Goal: Navigation & Orientation: Find specific page/section

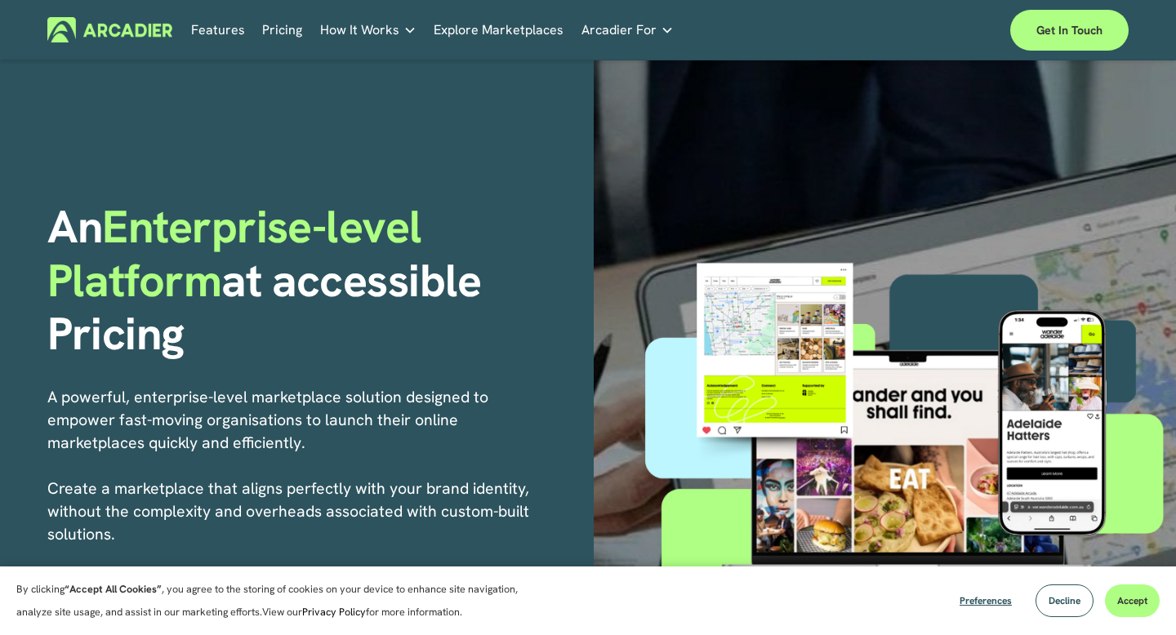
scroll to position [236, 0]
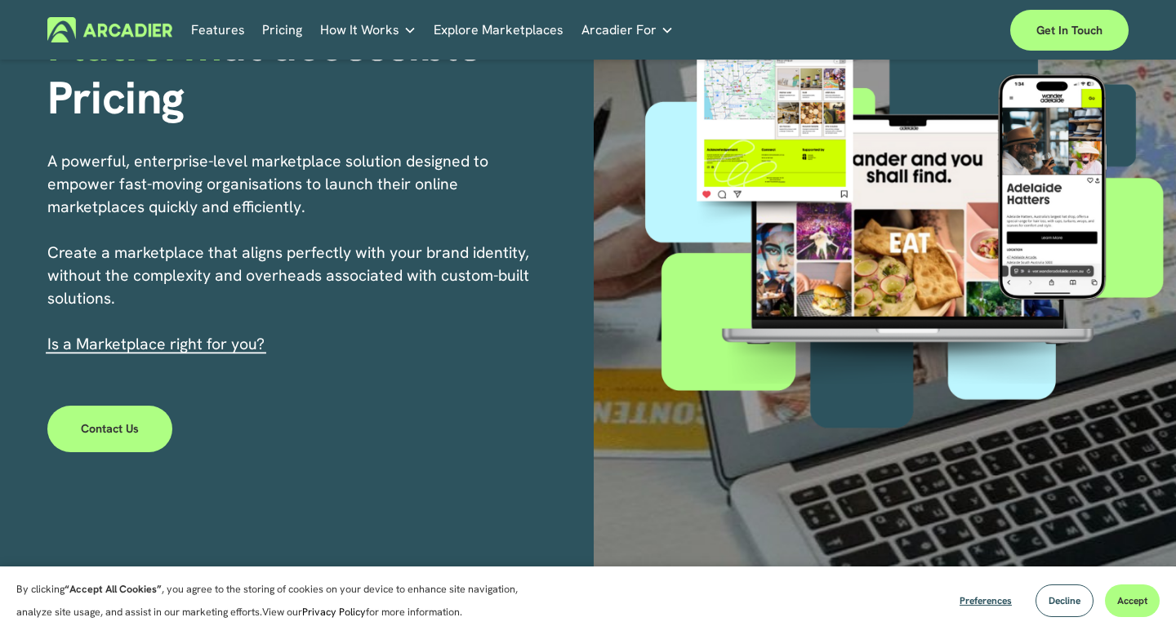
click at [337, 166] on p "A powerful, enterprise-level marketplace solution designed to empower fast-movi…" at bounding box center [292, 253] width 490 height 206
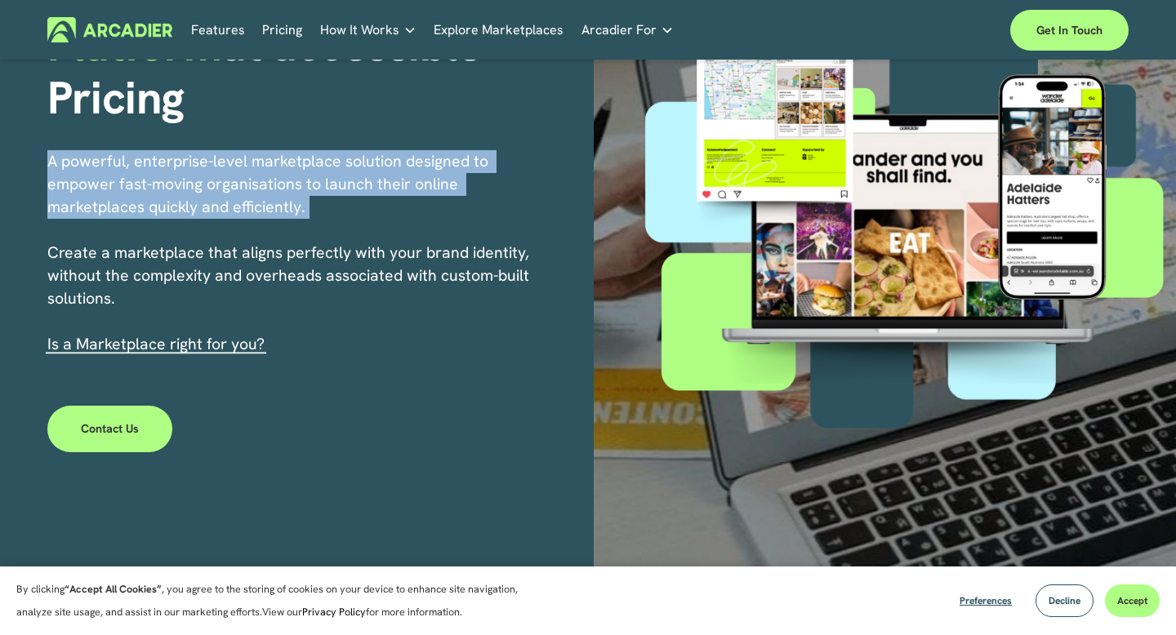
click at [314, 187] on p "A powerful, enterprise-level marketplace solution designed to empower fast-movi…" at bounding box center [292, 253] width 490 height 206
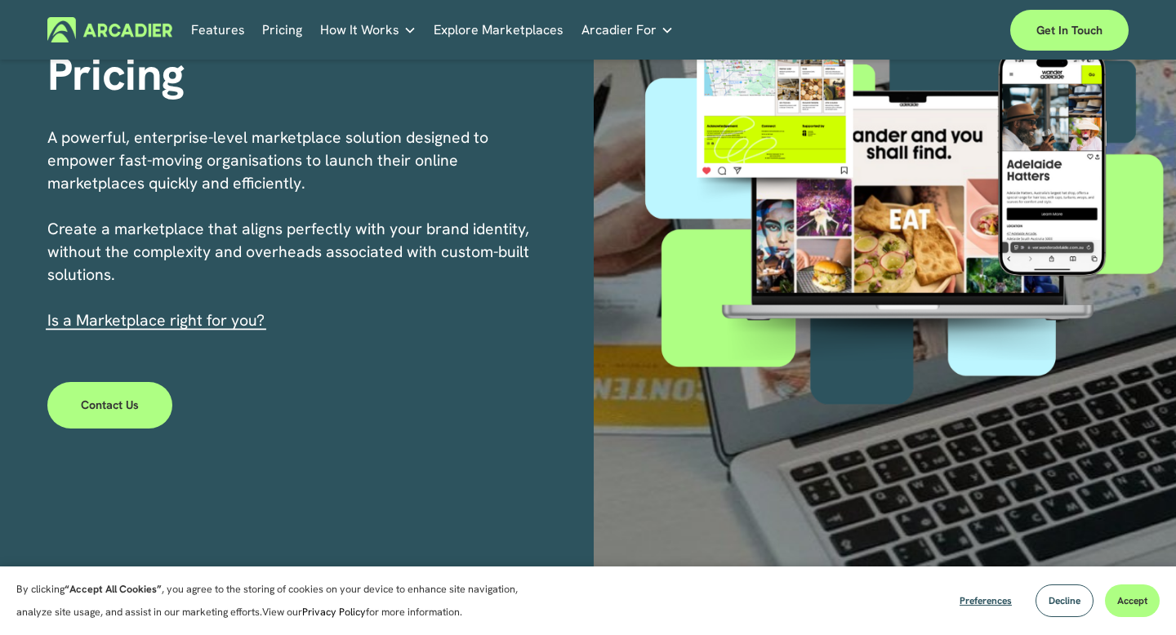
scroll to position [261, 0]
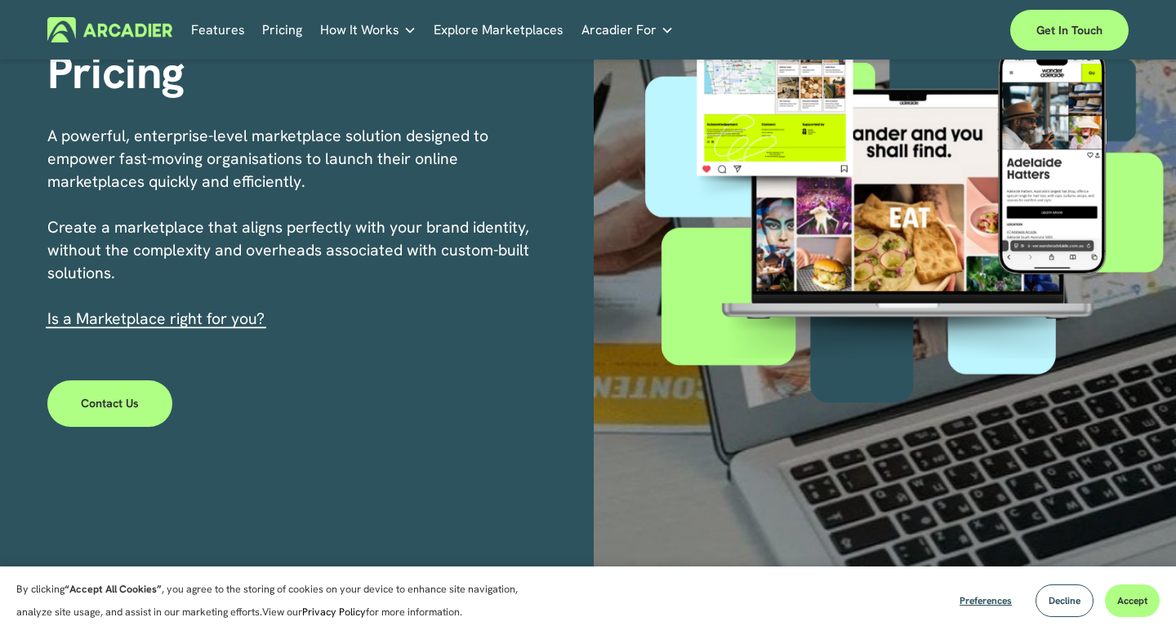
click at [526, 29] on link "Explore Marketplaces" at bounding box center [499, 29] width 130 height 25
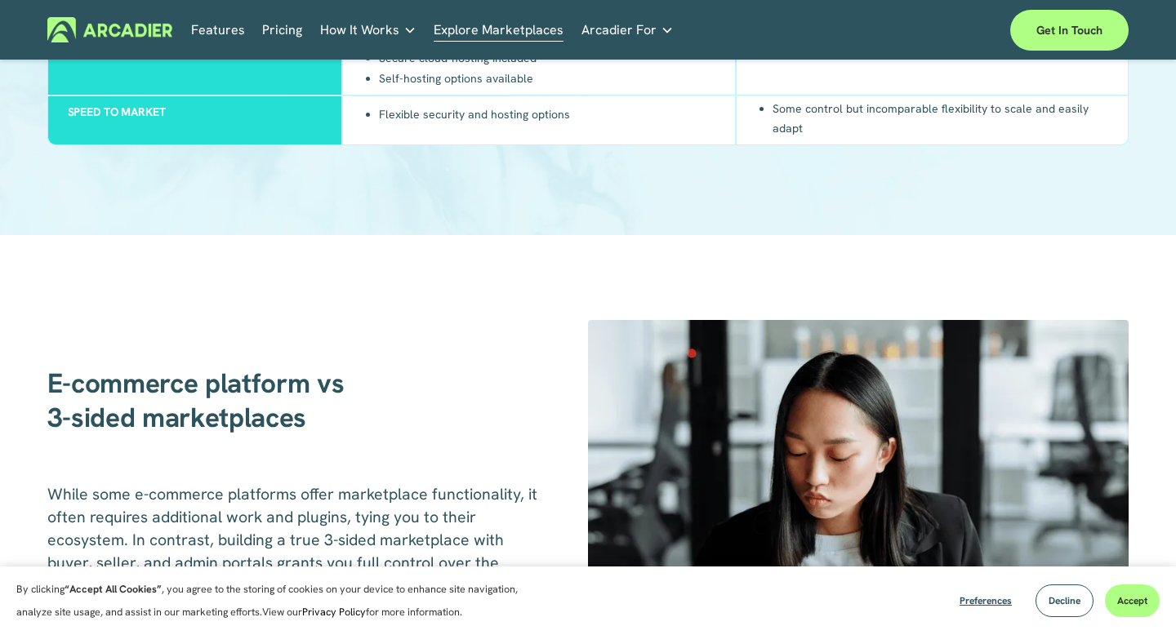
scroll to position [2241, 0]
